Goal: Transaction & Acquisition: Subscribe to service/newsletter

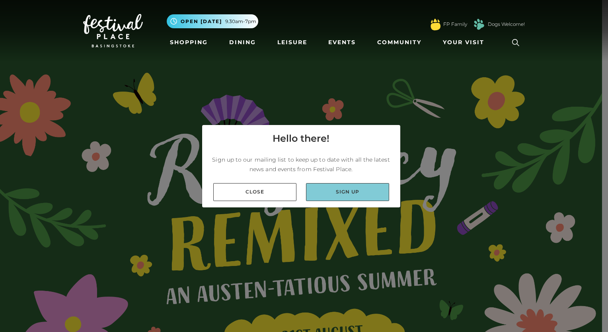
click at [339, 190] on link "Sign up" at bounding box center [347, 192] width 83 height 18
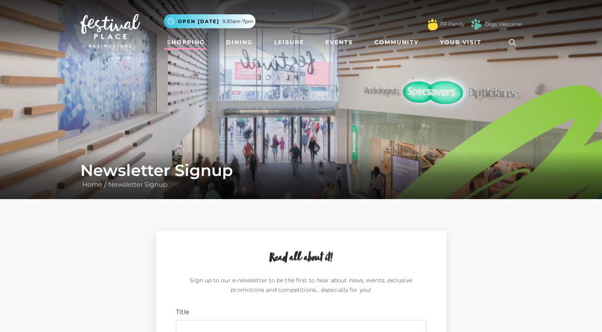
click at [197, 42] on link "Shopping" at bounding box center [186, 42] width 44 height 15
